Goal: Information Seeking & Learning: Check status

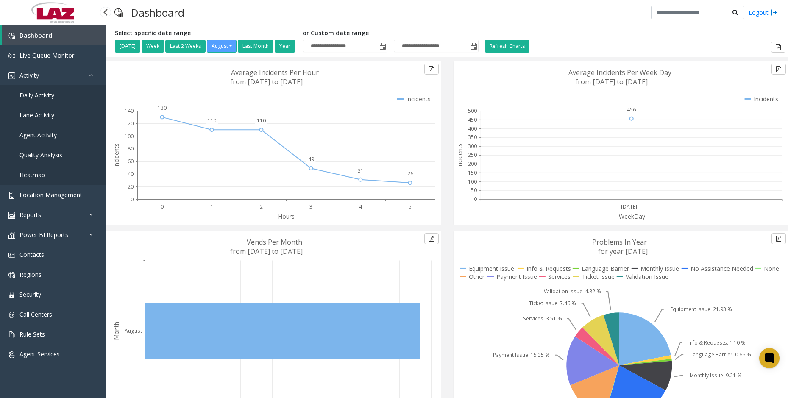
click at [49, 99] on link "Daily Activity" at bounding box center [53, 95] width 106 height 20
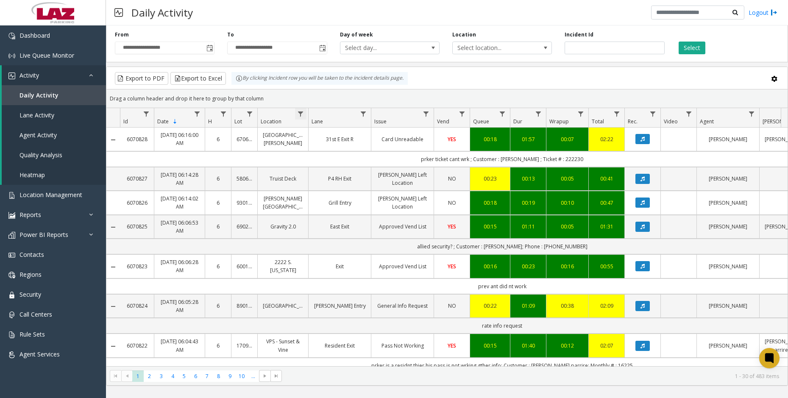
click at [301, 114] on span "Data table" at bounding box center [300, 114] width 7 height 7
click at [334, 149] on input "Location Filter" at bounding box center [337, 150] width 72 height 14
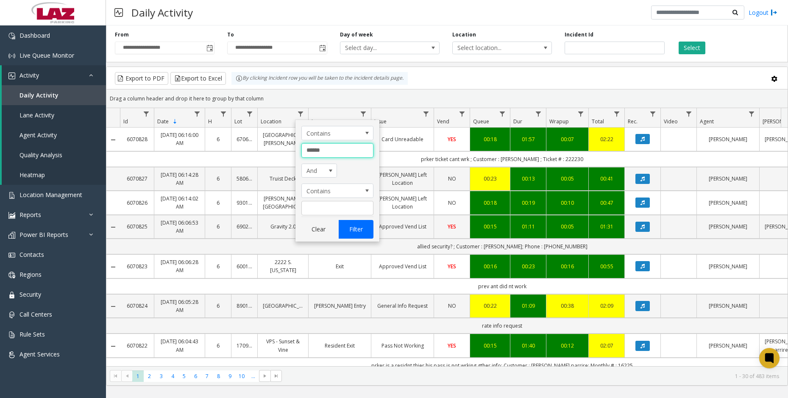
type input "******"
click at [349, 228] on button "Filter" at bounding box center [355, 229] width 35 height 19
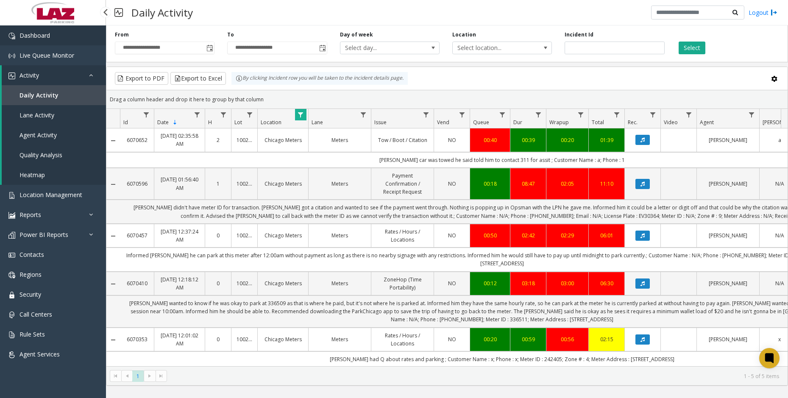
click at [61, 35] on link "Dashboard" at bounding box center [53, 35] width 106 height 20
